Goal: Task Accomplishment & Management: Complete application form

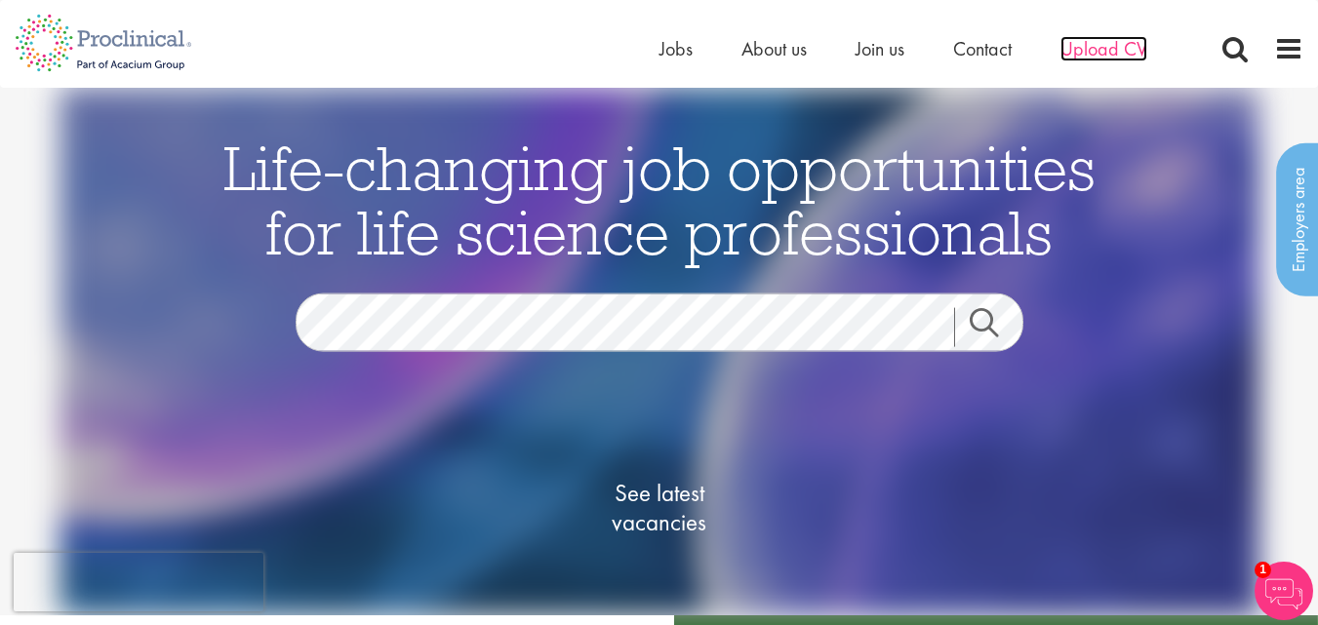
click at [1122, 52] on span "Upload CV" at bounding box center [1103, 48] width 87 height 25
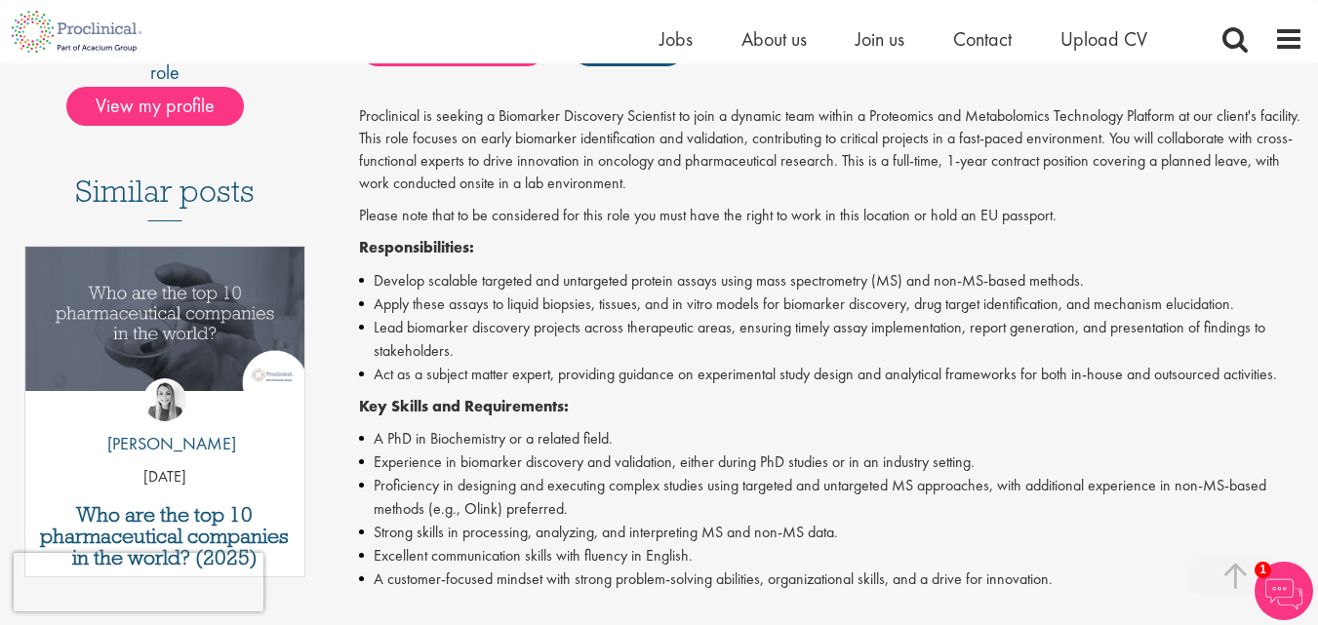
scroll to position [488, 0]
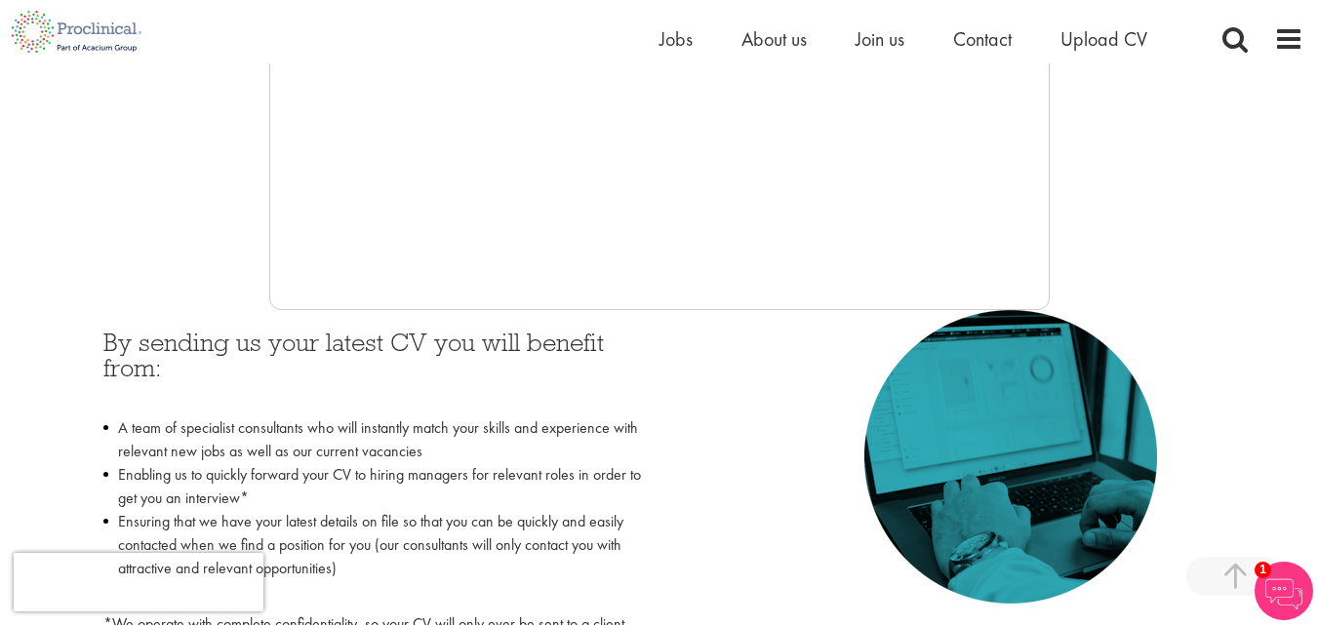
scroll to position [683, 0]
